Goal: Task Accomplishment & Management: Manage account settings

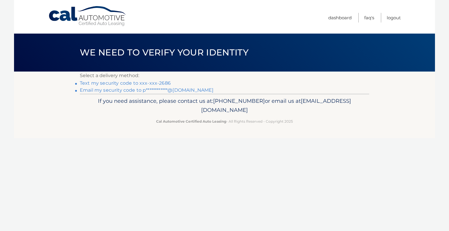
click at [125, 83] on link "Text my security code to xxx-xxx-2686" at bounding box center [125, 83] width 91 height 6
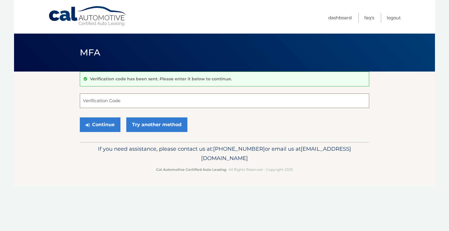
click at [133, 102] on input "Verification Code" at bounding box center [224, 101] width 289 height 15
type input "742040"
click at [80, 118] on button "Continue" at bounding box center [100, 125] width 41 height 15
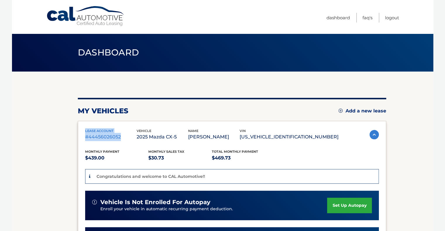
drag, startPoint x: 85, startPoint y: 128, endPoint x: 123, endPoint y: 140, distance: 40.7
click at [123, 140] on div "lease account #44456026052" at bounding box center [110, 134] width 51 height 13
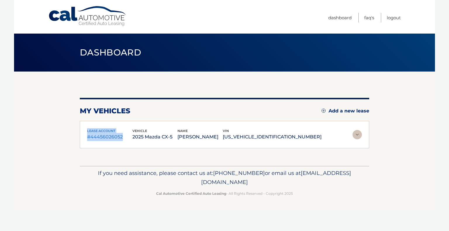
copy div "lease account #44456026052"
click at [396, 17] on link "Logout" at bounding box center [394, 18] width 14 height 10
